Goal: Obtain resource: Obtain resource

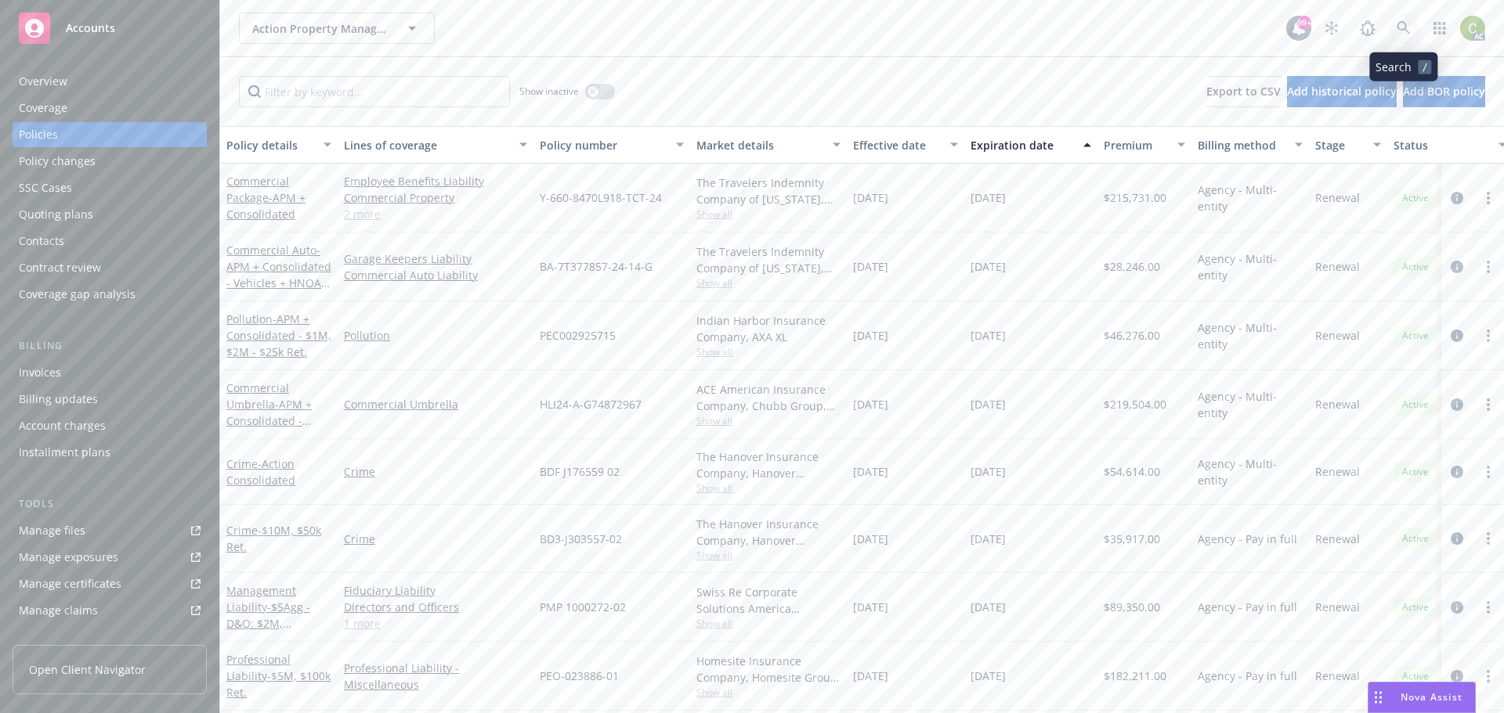
click at [1398, 31] on icon at bounding box center [1403, 28] width 14 height 14
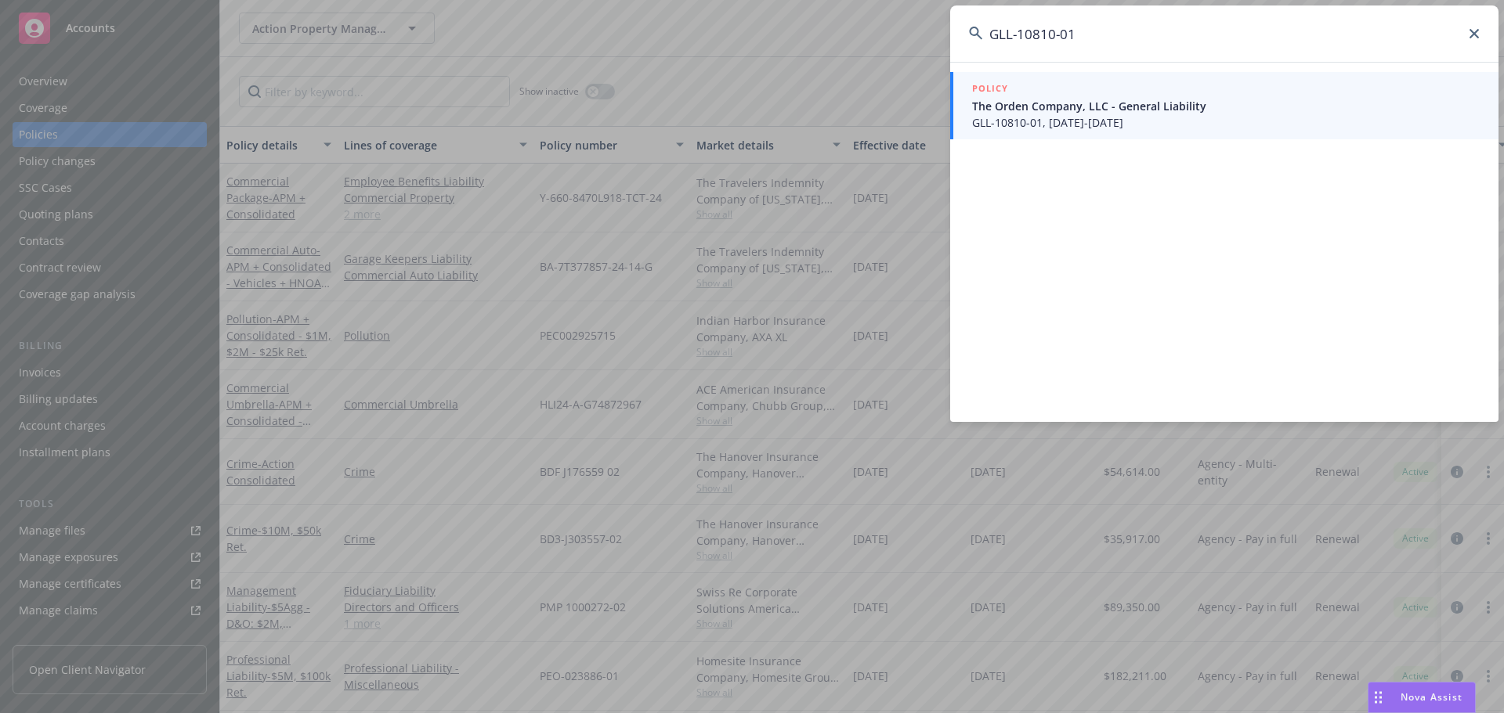
type input "GLL-10810-01"
click at [1157, 101] on span "The Orden Company, LLC - General Liability" at bounding box center [1225, 106] width 507 height 16
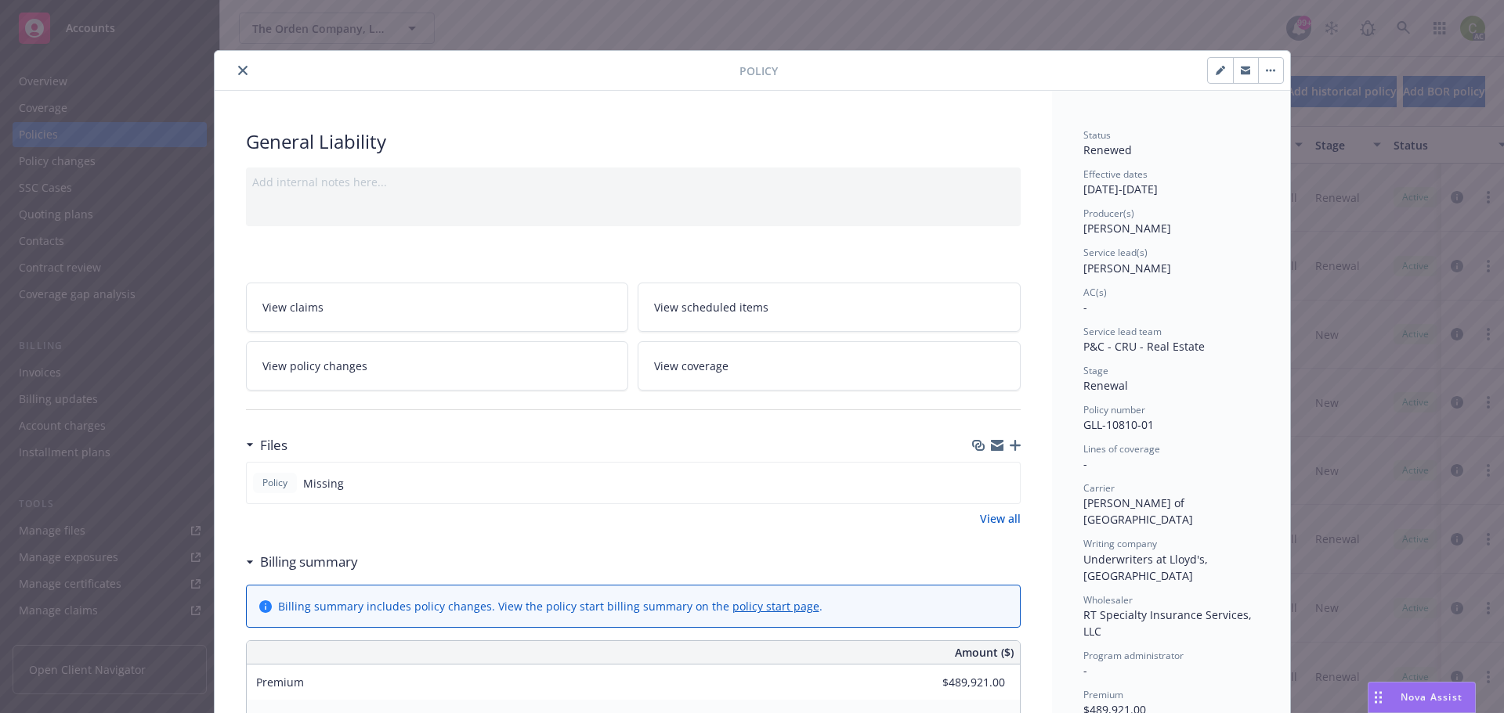
click at [1007, 526] on link "View all" at bounding box center [1000, 519] width 41 height 16
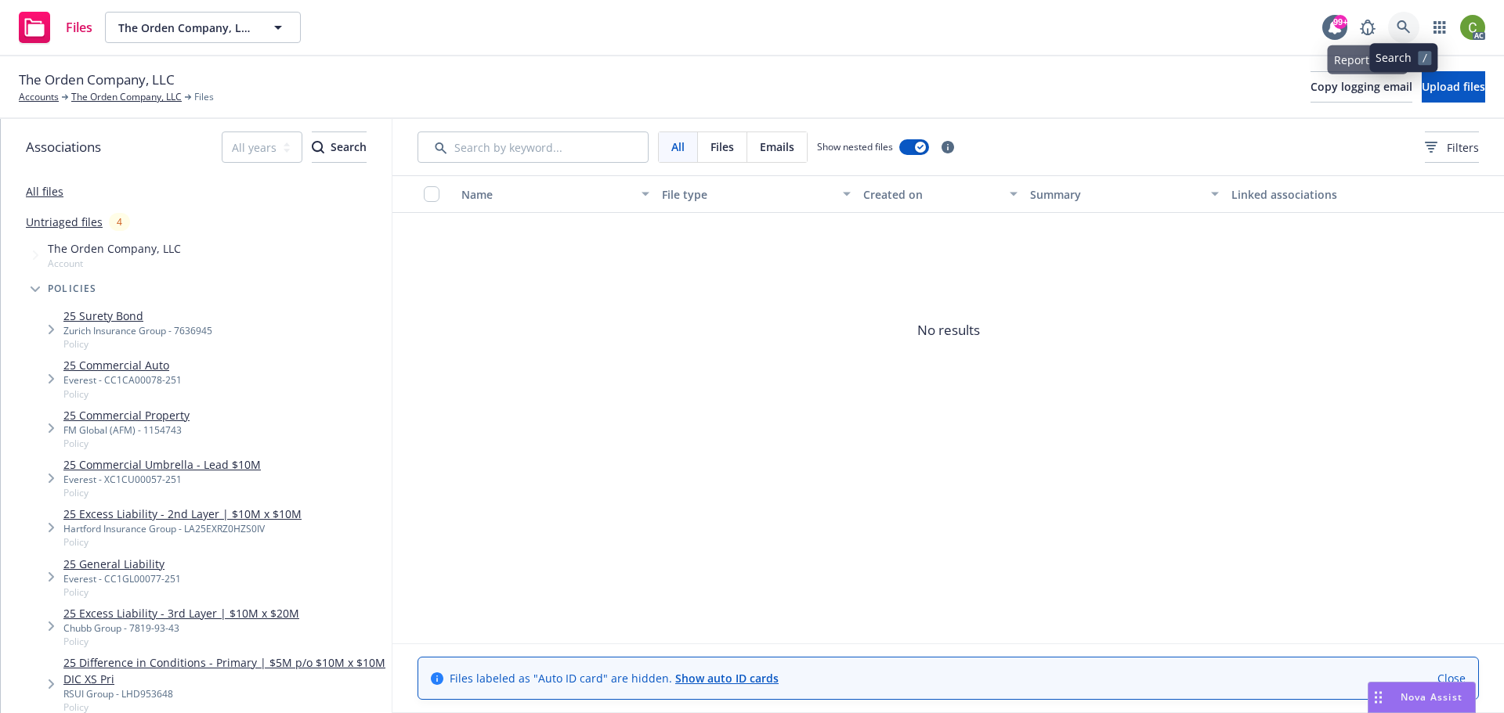
click at [1395, 32] on link at bounding box center [1403, 27] width 31 height 31
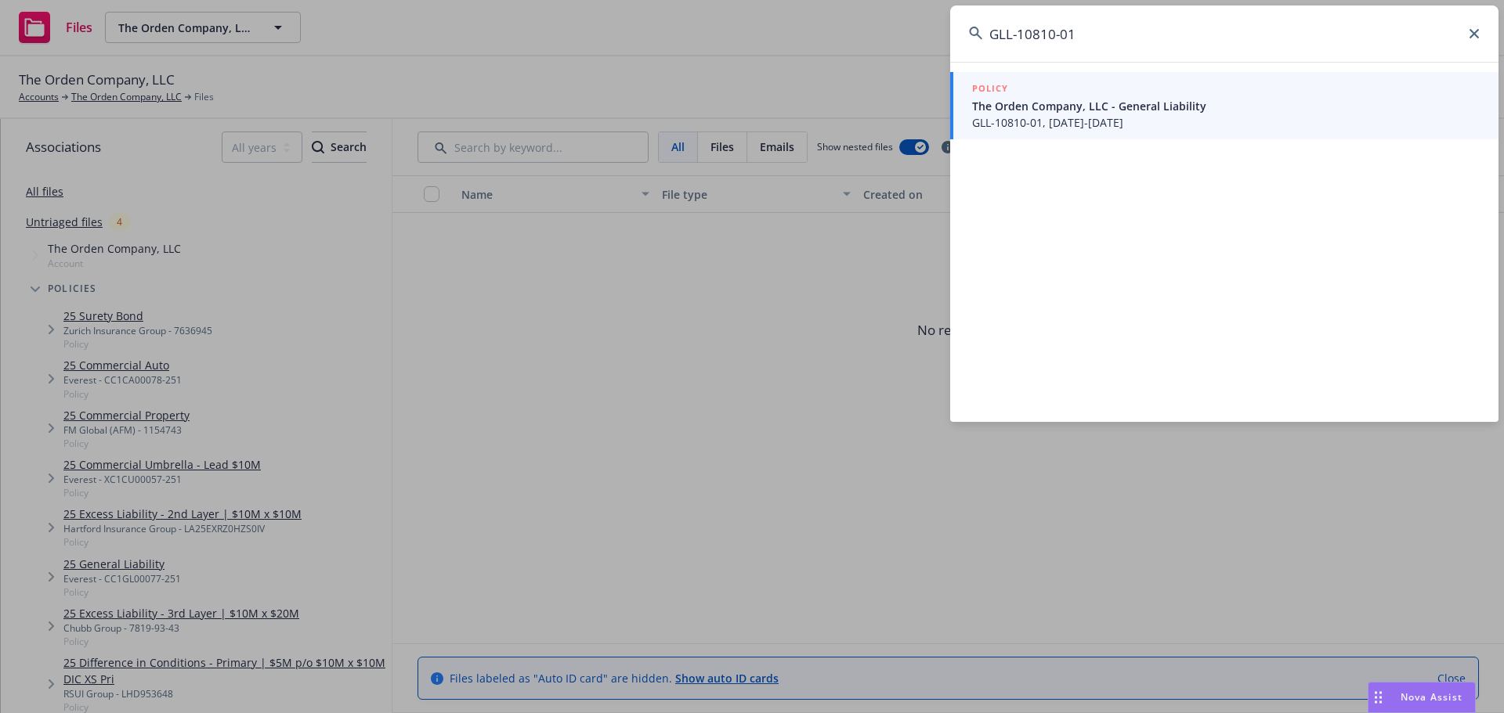
type input "GLL-10810-01"
click at [1302, 99] on span "The Orden Company, LLC - General Liability" at bounding box center [1225, 106] width 507 height 16
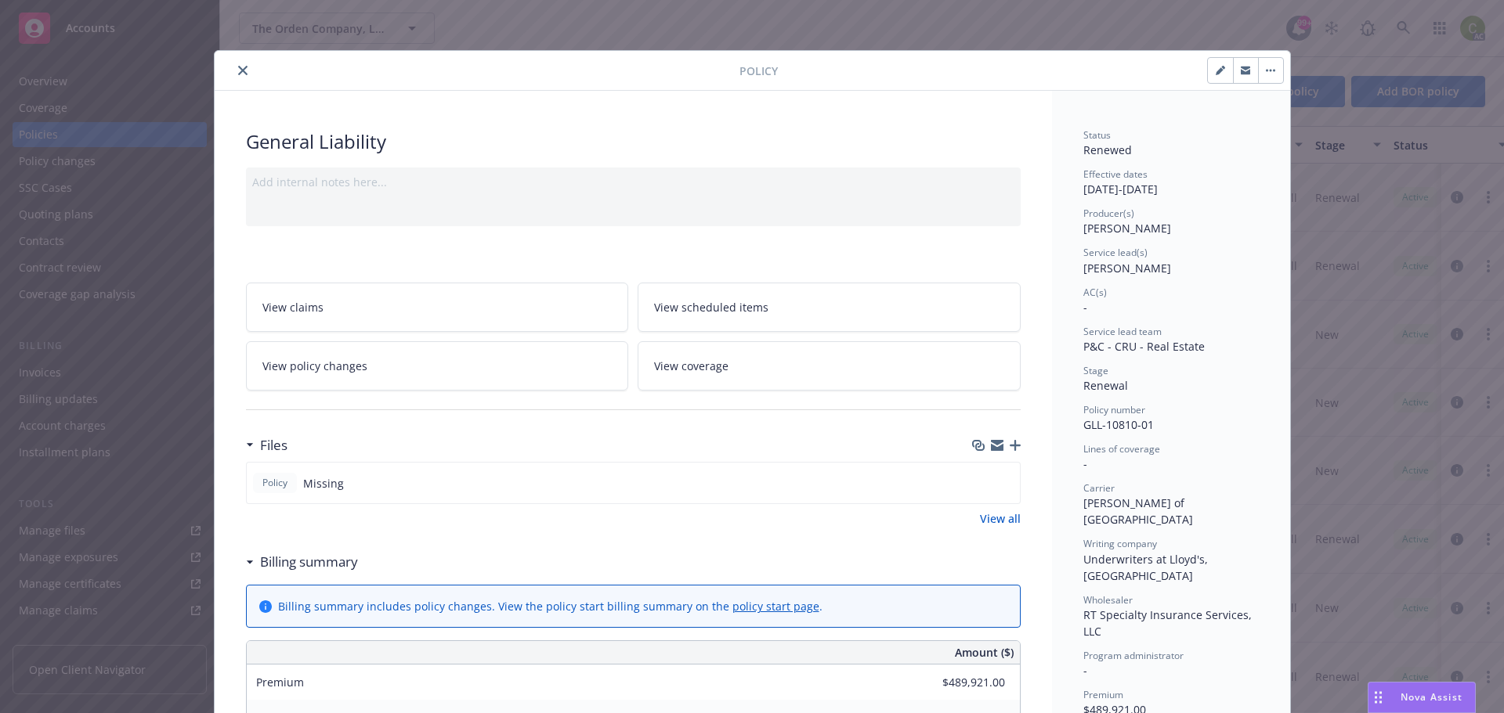
click at [1009, 522] on link "View all" at bounding box center [1000, 519] width 41 height 16
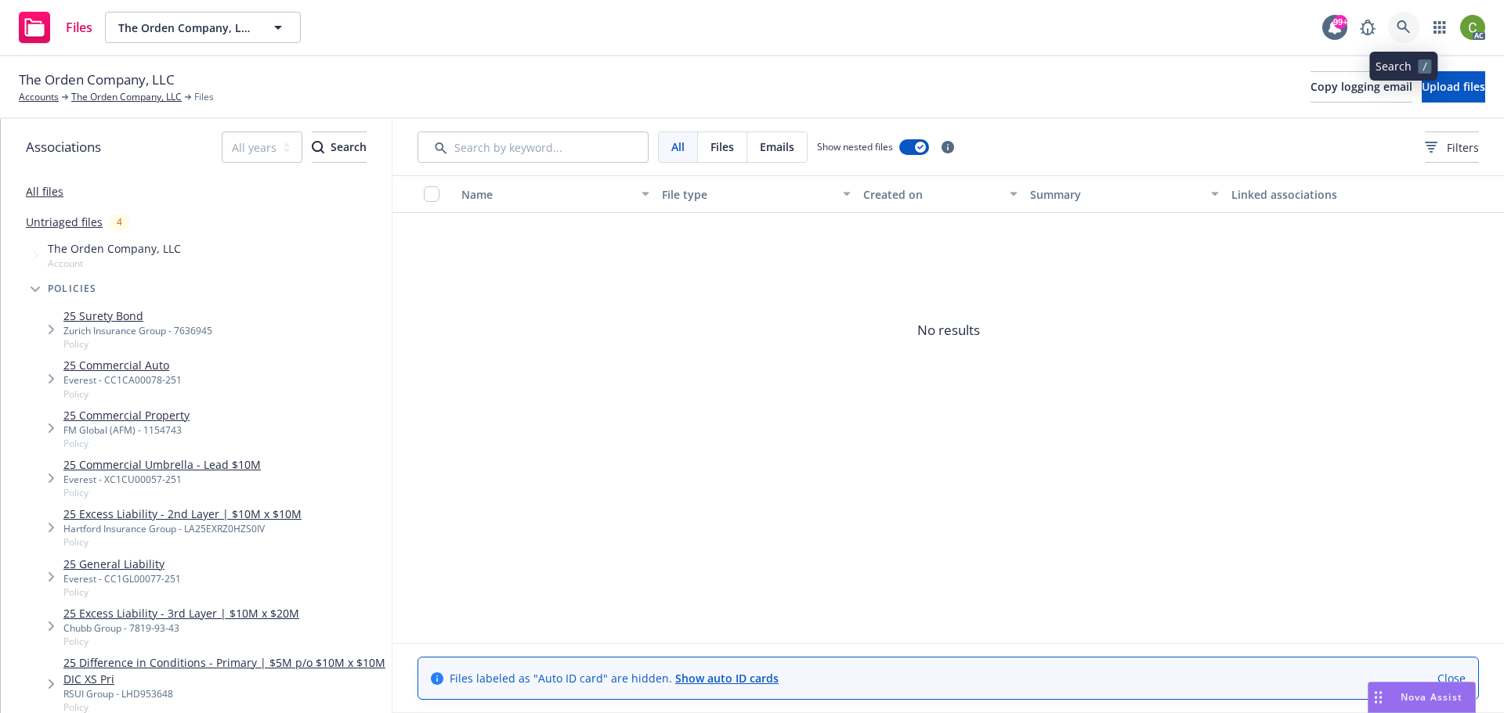
click at [1410, 32] on icon at bounding box center [1403, 27] width 14 height 14
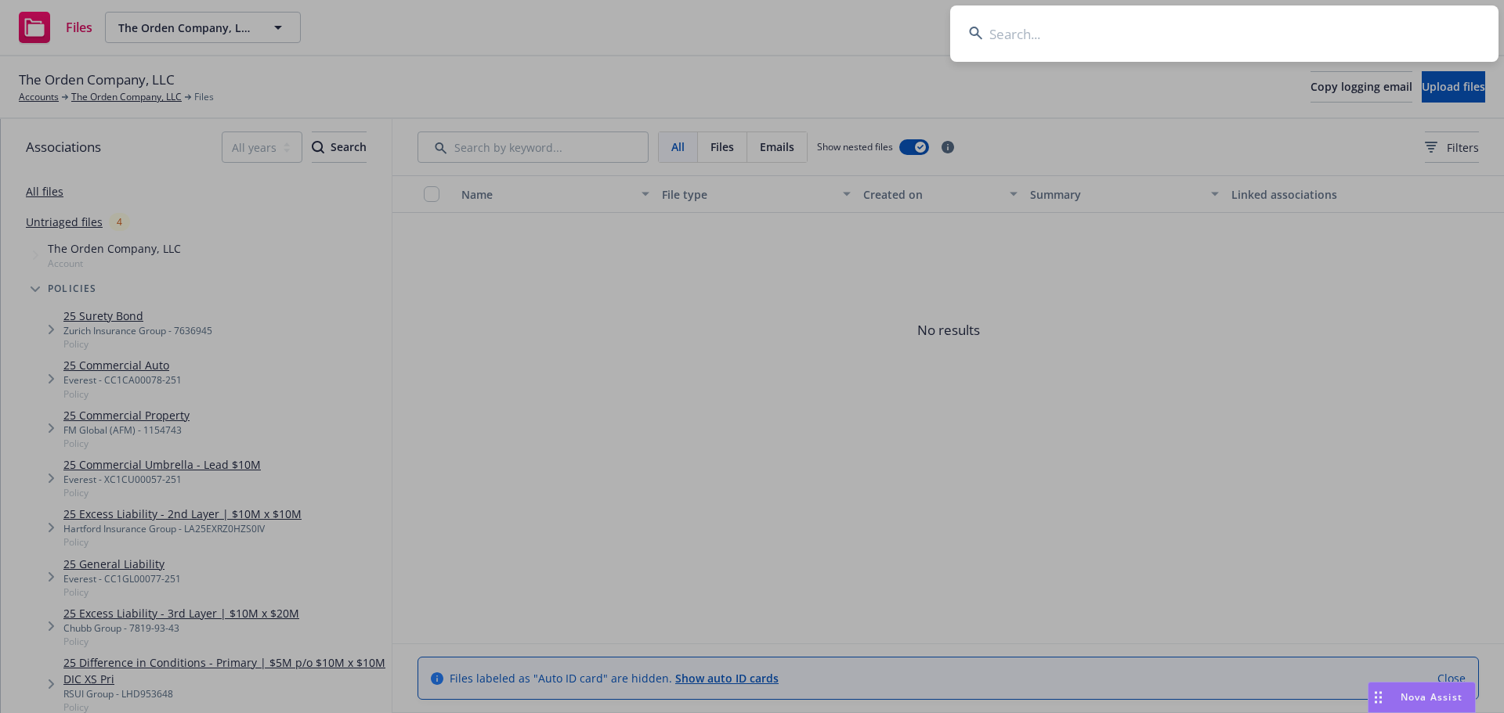
type input "GLL-10810-01"
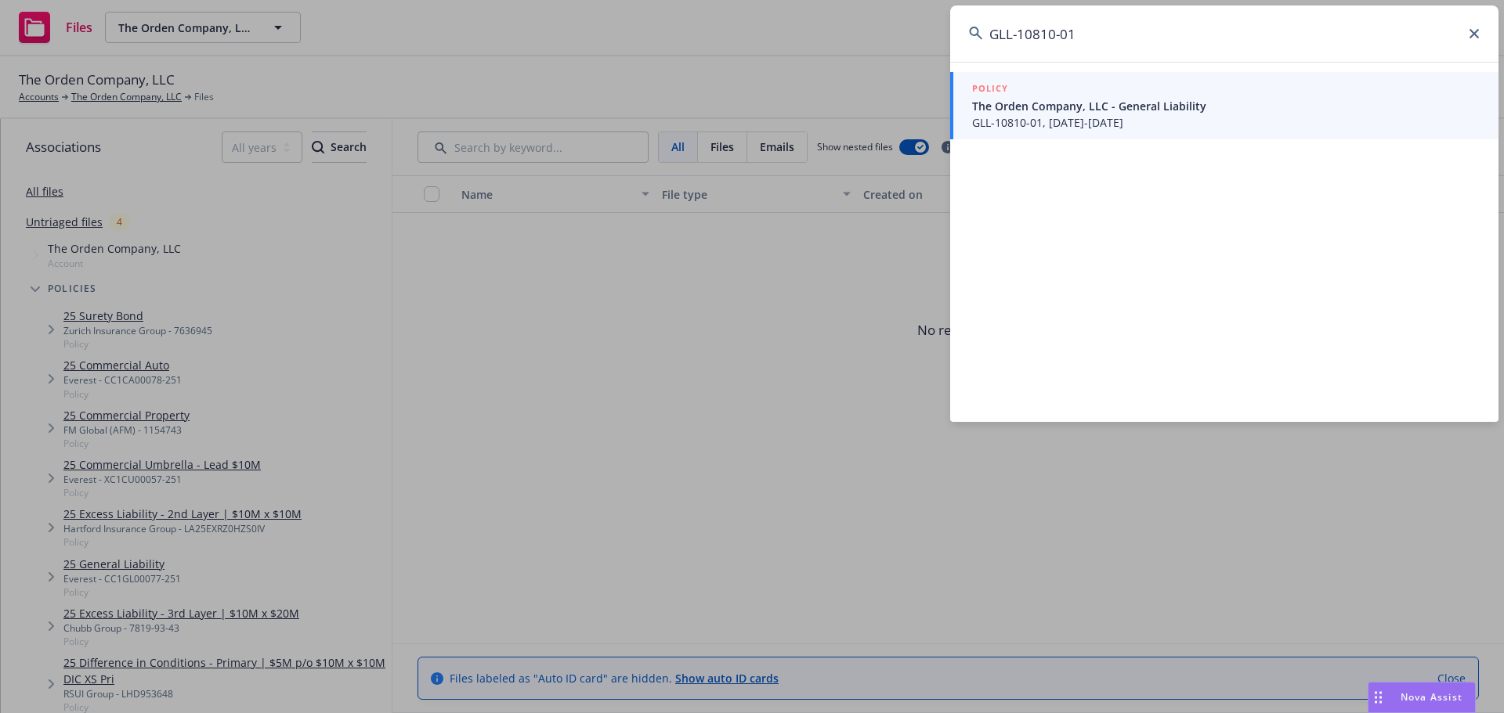
click at [1133, 117] on span "GLL-10810-01, 05/30/2022-05/30/2023" at bounding box center [1225, 122] width 507 height 16
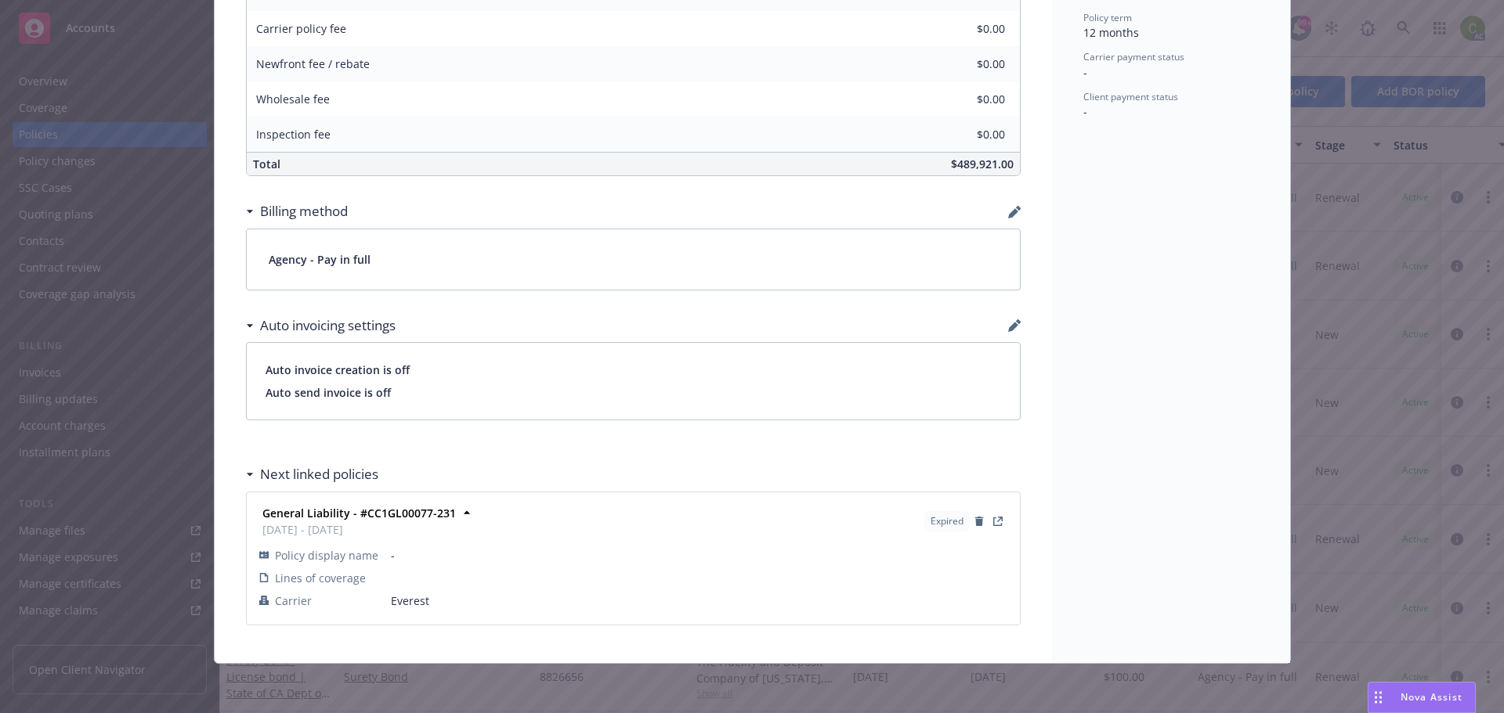
scroll to position [796, 0]
